Goal: Find specific page/section: Find specific page/section

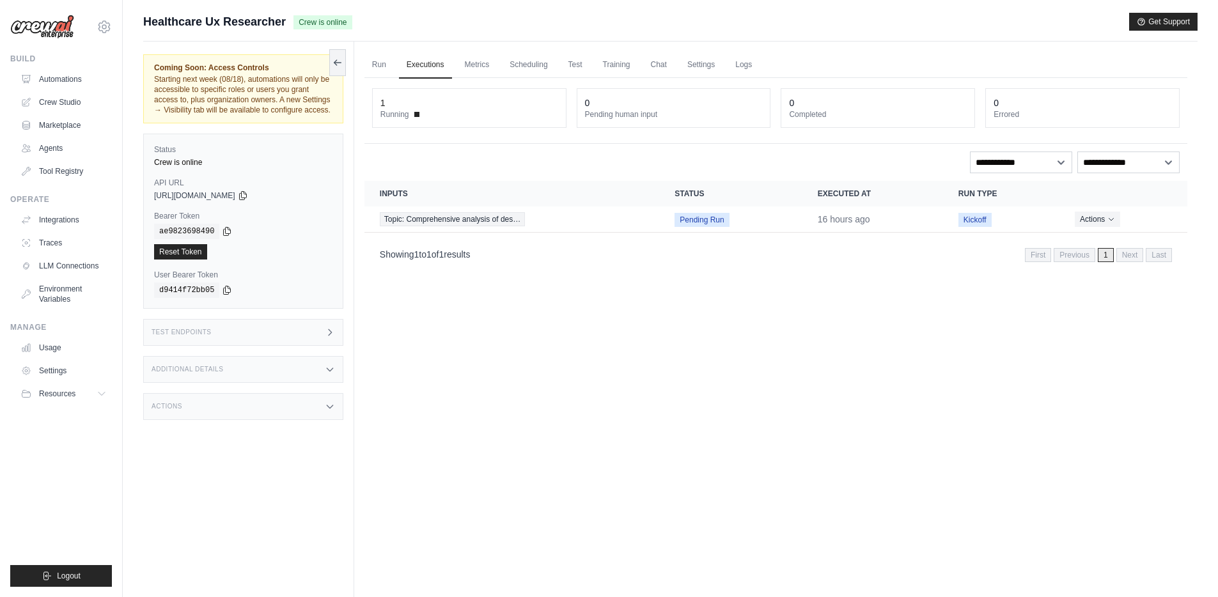
click at [504, 318] on div "Run Executions Metrics Scheduling Test Training Chat Settings Logs 1 Running 0 …" at bounding box center [775, 340] width 843 height 597
